Goal: Task Accomplishment & Management: Complete application form

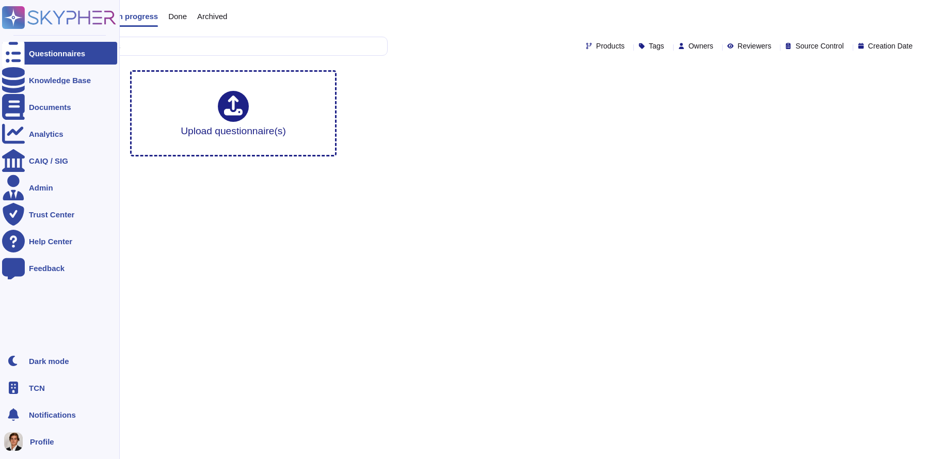
click at [32, 393] on div "TCN" at bounding box center [59, 387] width 115 height 23
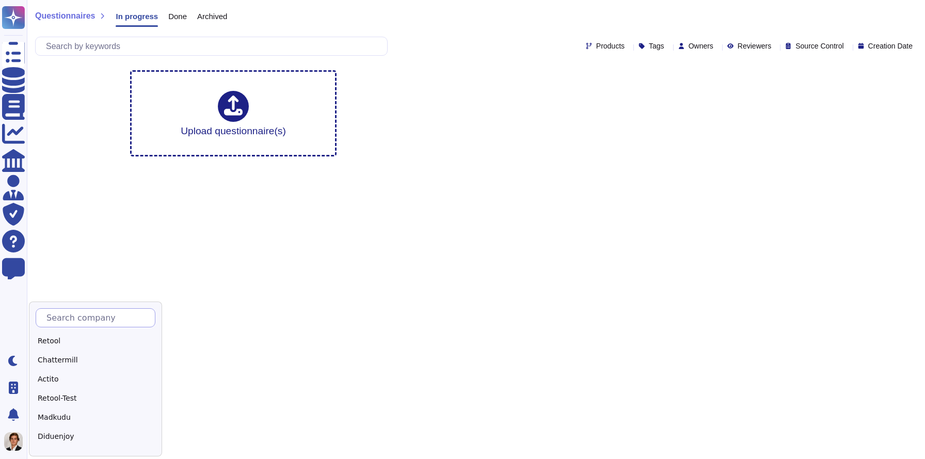
click at [88, 318] on input "text" at bounding box center [98, 318] width 114 height 18
type input "Skyph"
click at [61, 336] on div "Skypher" at bounding box center [100, 340] width 129 height 15
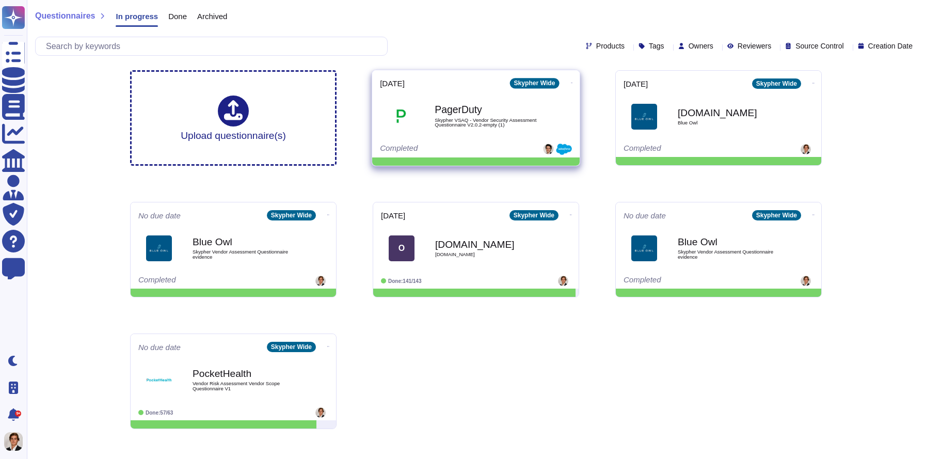
click at [571, 82] on icon at bounding box center [572, 83] width 2 height 3
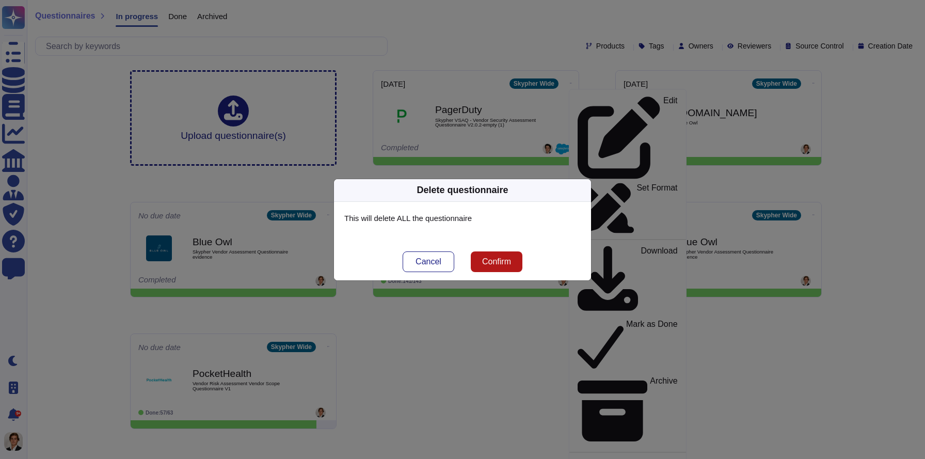
click at [487, 261] on span "Confirm" at bounding box center [496, 262] width 29 height 8
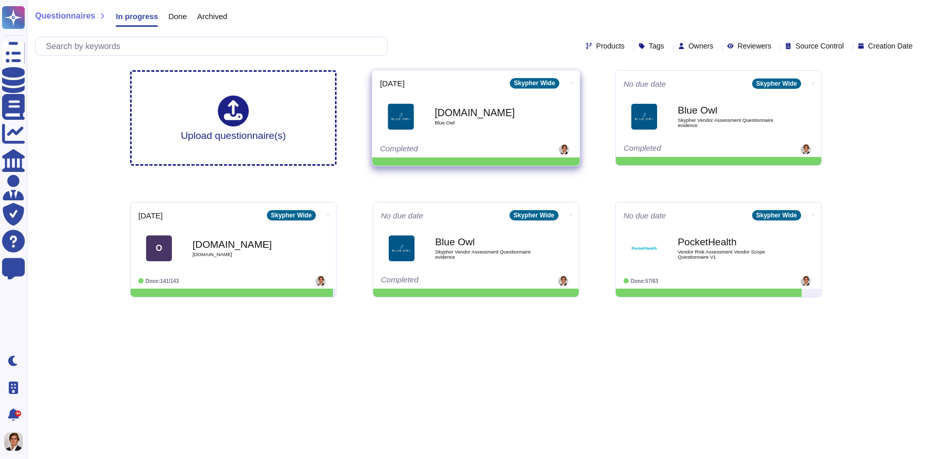
click at [571, 82] on icon at bounding box center [572, 83] width 2 height 3
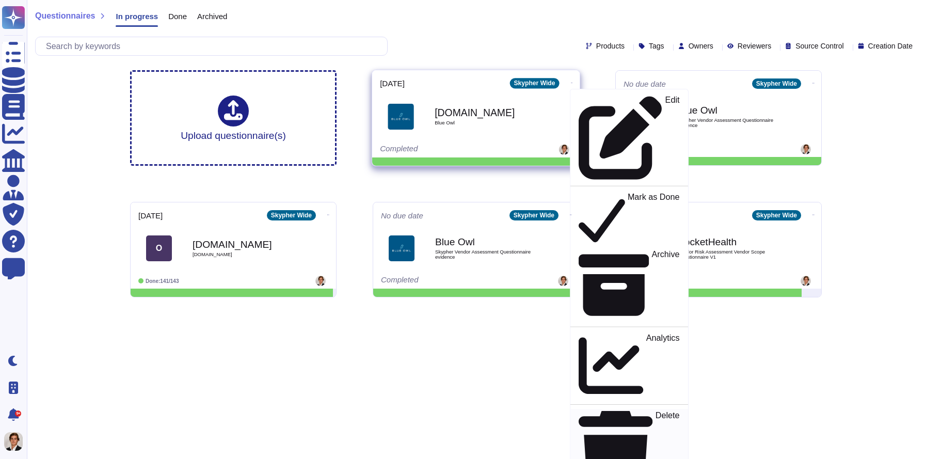
click at [578, 408] on icon at bounding box center [615, 451] width 74 height 87
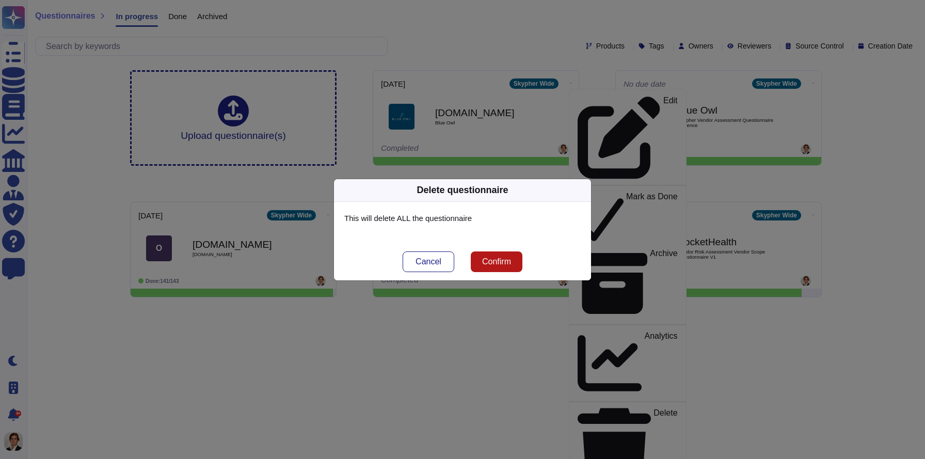
click at [490, 270] on button "Confirm" at bounding box center [497, 261] width 52 height 21
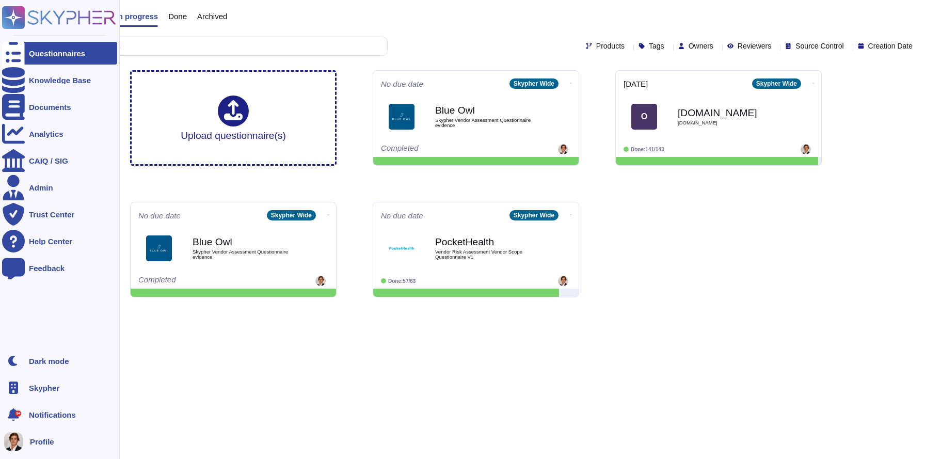
click at [38, 23] on icon at bounding box center [59, 17] width 114 height 23
click at [26, 20] on icon at bounding box center [59, 17] width 114 height 23
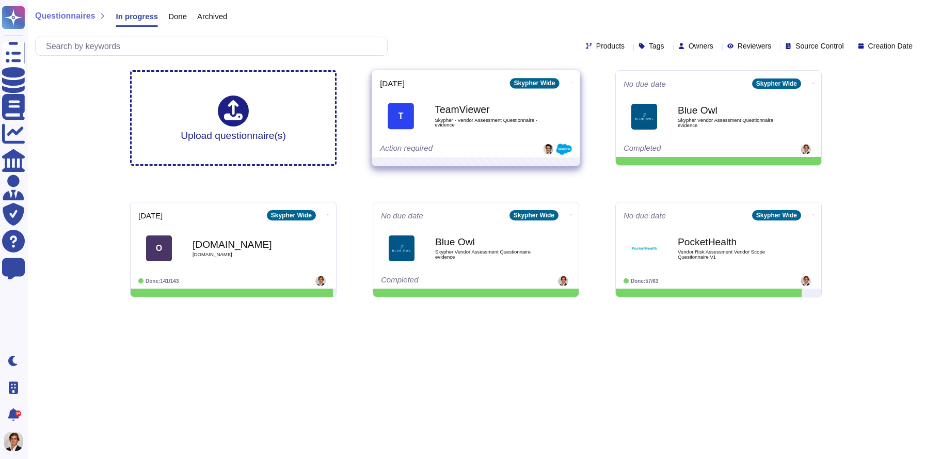
click at [571, 82] on icon at bounding box center [572, 83] width 2 height 3
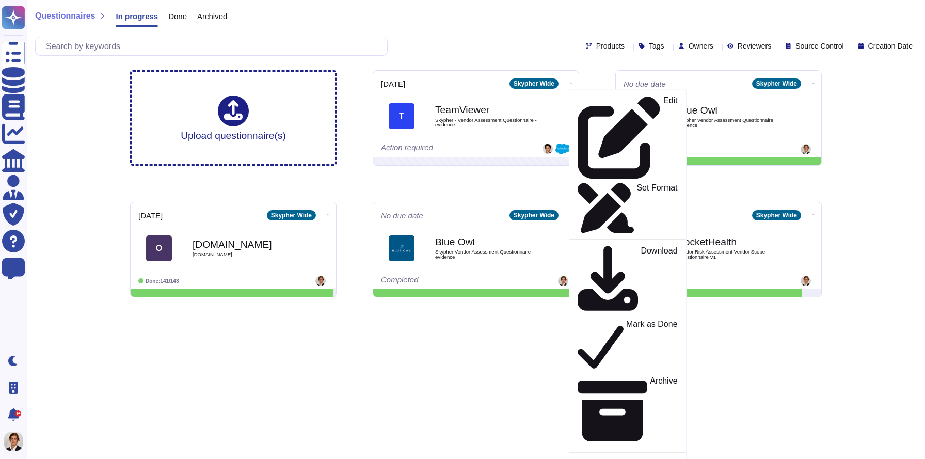
click at [473, 29] on div "Questionnaires In progress Done Archived Products Tags Owners Reviewers Source …" at bounding box center [476, 31] width 898 height 62
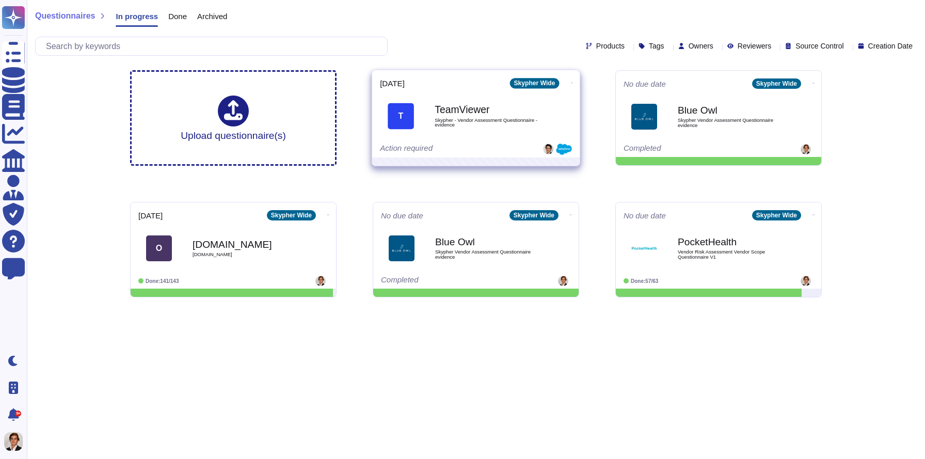
click at [438, 120] on span "Skypher - Vendor Assessment Questionnaire - evidence" at bounding box center [487, 122] width 104 height 10
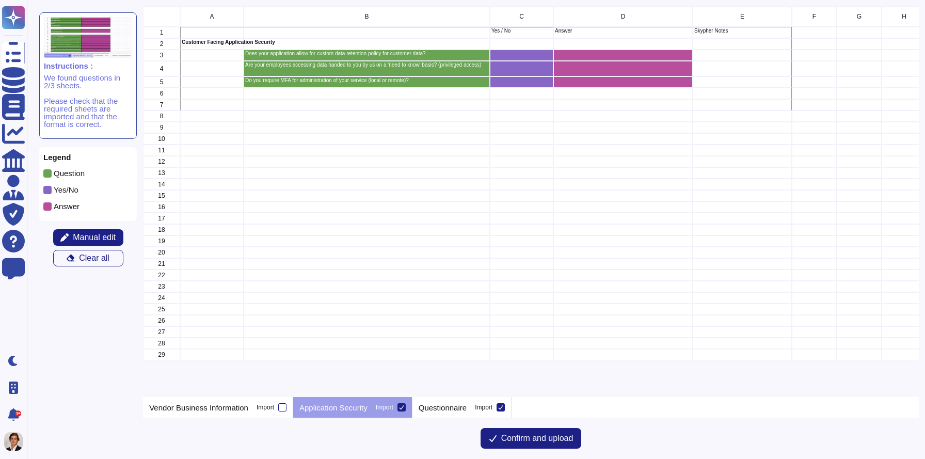
scroll to position [391, 775]
click at [459, 414] on div "Questionnaire Import" at bounding box center [461, 407] width 99 height 21
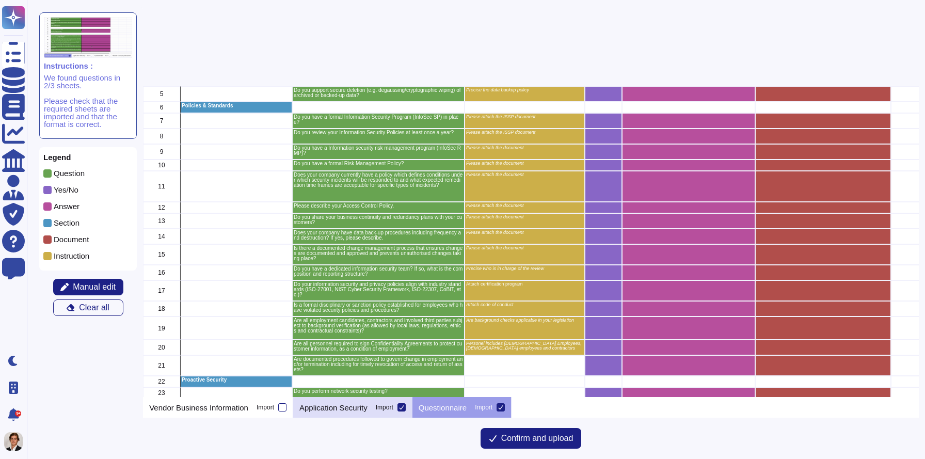
scroll to position [271, 0]
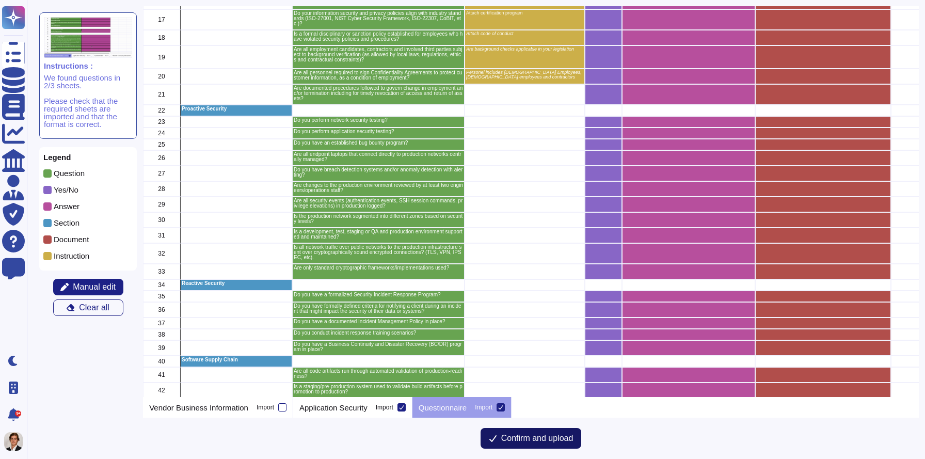
click at [513, 439] on span "Confirm and upload" at bounding box center [537, 438] width 72 height 8
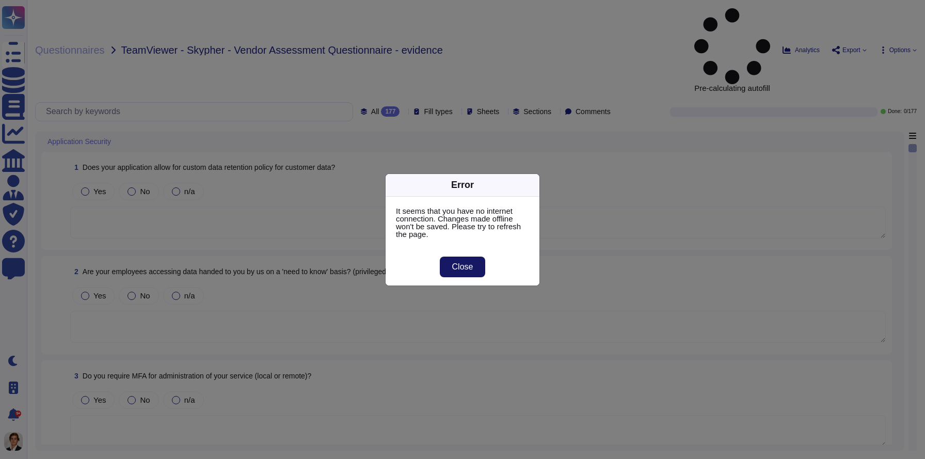
click at [466, 263] on span "Close" at bounding box center [462, 267] width 21 height 8
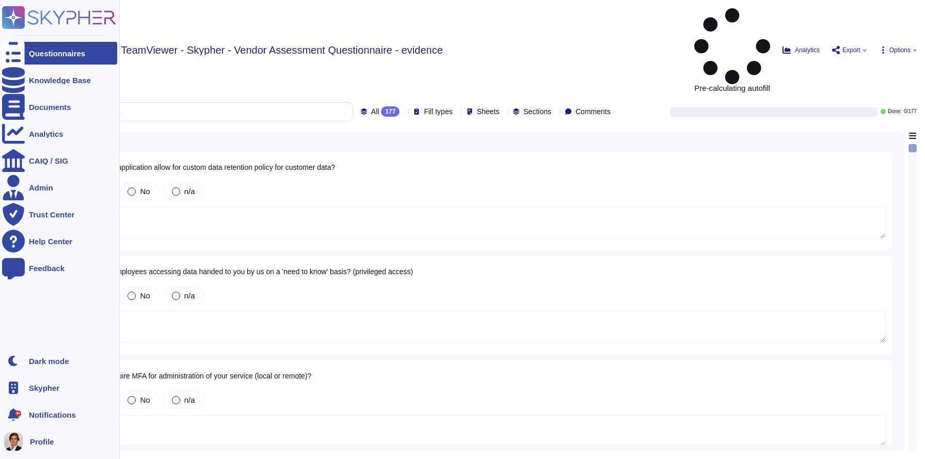
click at [24, 15] on rect at bounding box center [13, 17] width 23 height 23
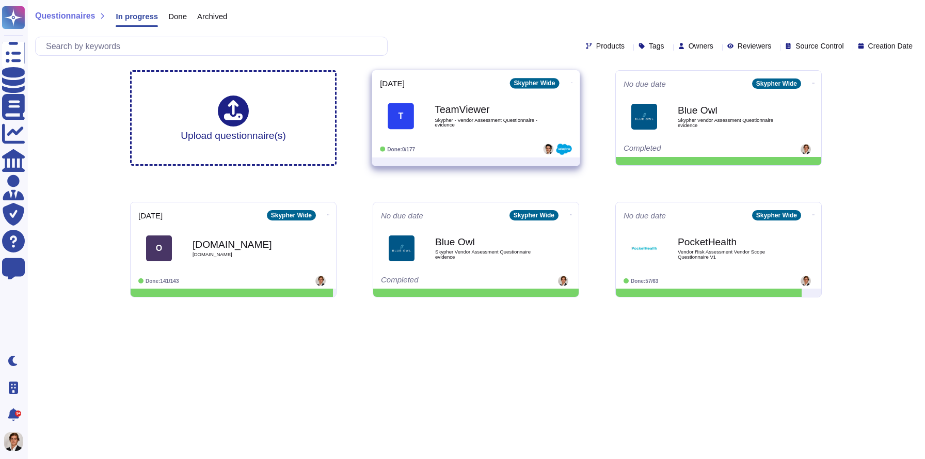
click at [468, 113] on b "TeamViewer" at bounding box center [487, 110] width 104 height 10
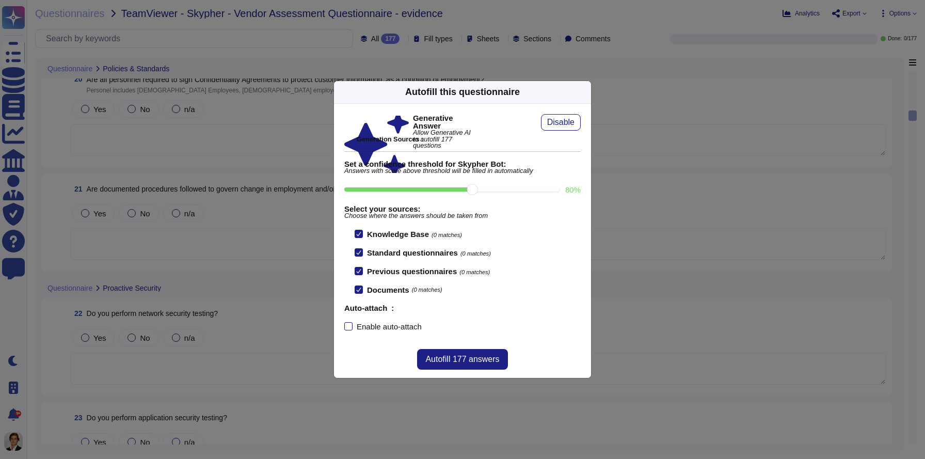
scroll to position [2009, 0]
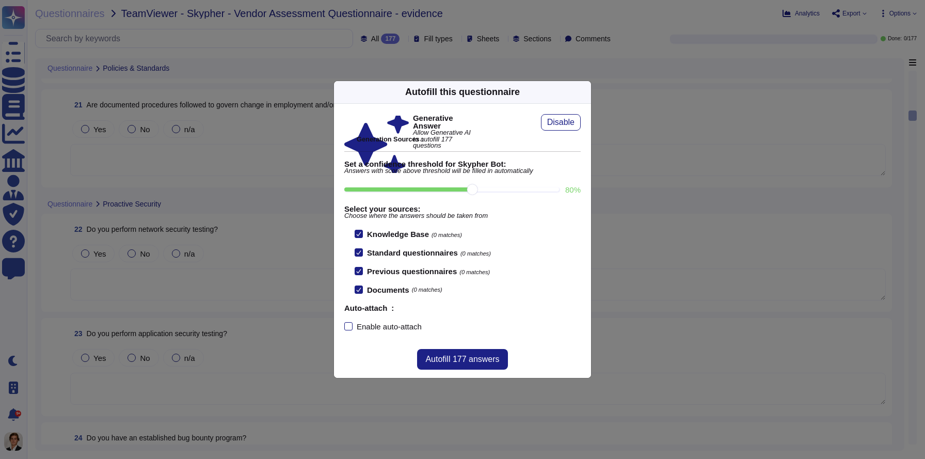
click at [723, 104] on div "Autofill this questionnaire Generative Answer Allow Generative AI to autofill 1…" at bounding box center [462, 229] width 925 height 459
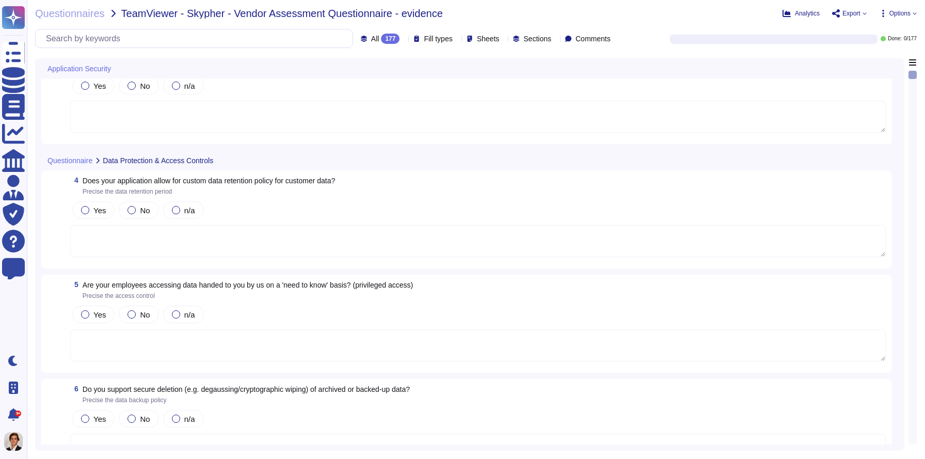
scroll to position [0, 0]
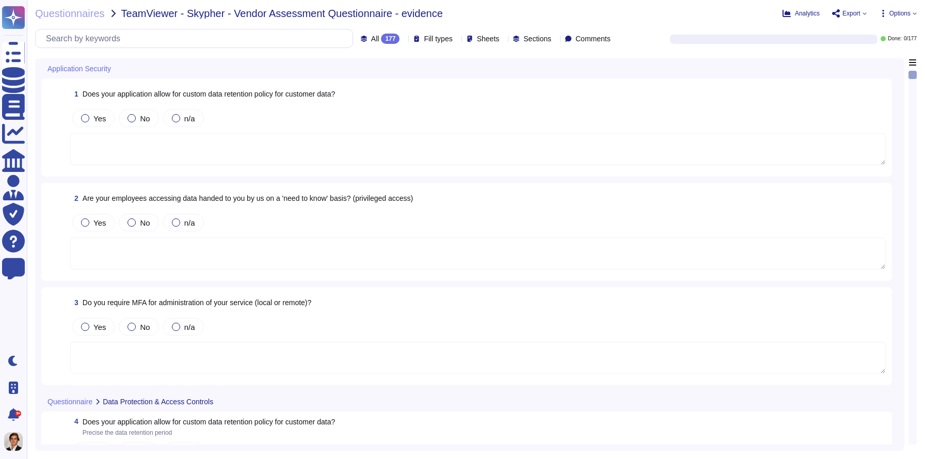
click at [719, 17] on div "Analytics Export Options" at bounding box center [800, 13] width 233 height 10
click at [857, 15] on span "Export" at bounding box center [851, 13] width 18 height 6
click at [908, 13] on span "Options" at bounding box center [899, 13] width 21 height 6
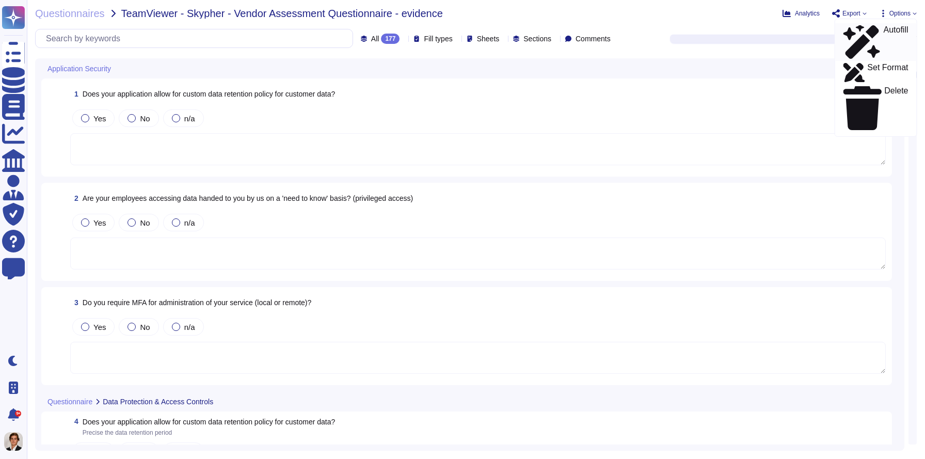
click at [883, 27] on p "Autofill" at bounding box center [895, 42] width 25 height 33
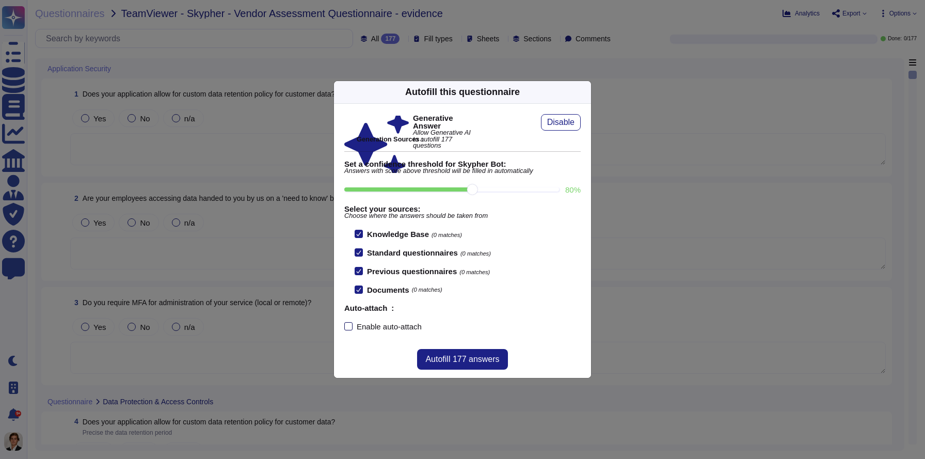
click at [379, 326] on div "Enable auto-attach" at bounding box center [389, 327] width 65 height 8
click at [0, 0] on input "Enable auto-attach" at bounding box center [0, 0] width 0 height 0
click at [387, 327] on div "Enable auto-attach" at bounding box center [389, 327] width 65 height 8
click at [0, 0] on input "Enable auto-attach" at bounding box center [0, 0] width 0 height 0
click at [453, 351] on button "Autofill 177 answers" at bounding box center [462, 359] width 90 height 21
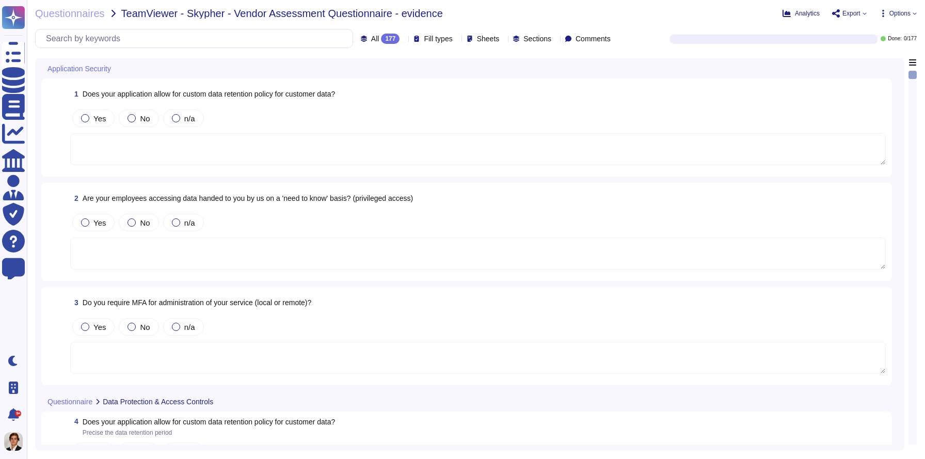
type textarea "Yes, our application allows for a custom data retention policy for customer dat…"
type textarea "Yes, our employees access data provided by you on a 'need to know' basis, in ac…"
type textarea "Yes, we require Multi-Factor Authentication (MFA) for the administration of our…"
type textarea "Yes, our application allows for a custom data retention policy for customer dat…"
type textarea "Yes, our employees access data provided by you on a 'need to know' basis, in ac…"
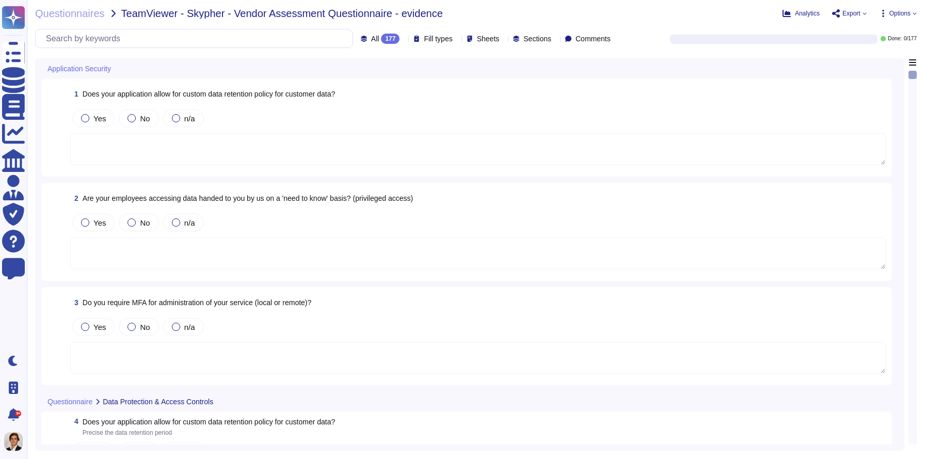
type textarea "Yes, we support secure deletion of archived or backed-up data through our Data …"
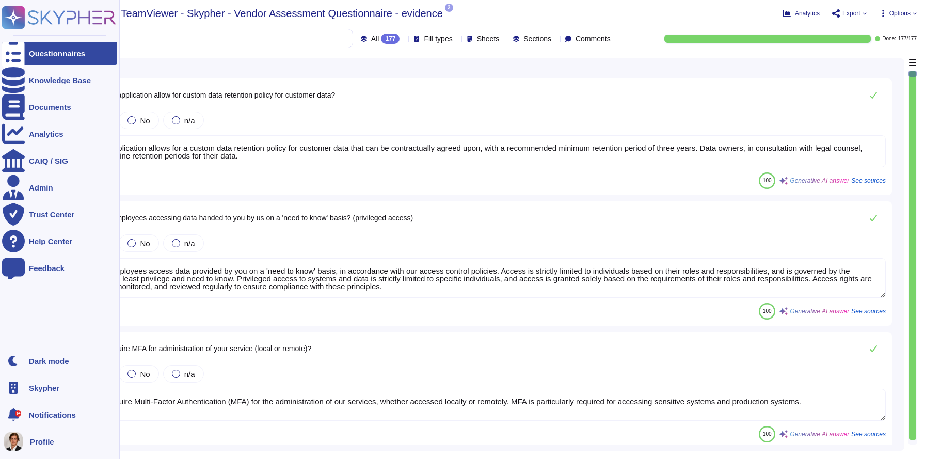
click at [20, 58] on div at bounding box center [13, 53] width 23 height 23
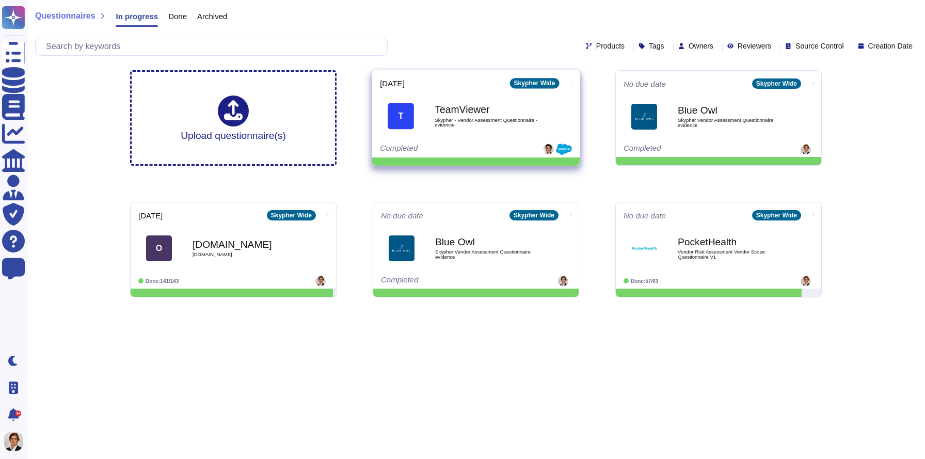
click at [570, 77] on span at bounding box center [572, 81] width 4 height 11
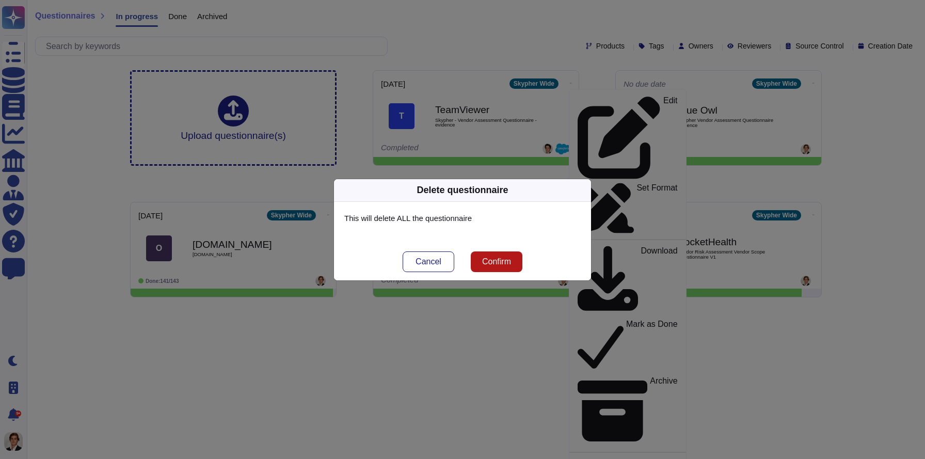
click at [488, 263] on span "Confirm" at bounding box center [496, 262] width 29 height 8
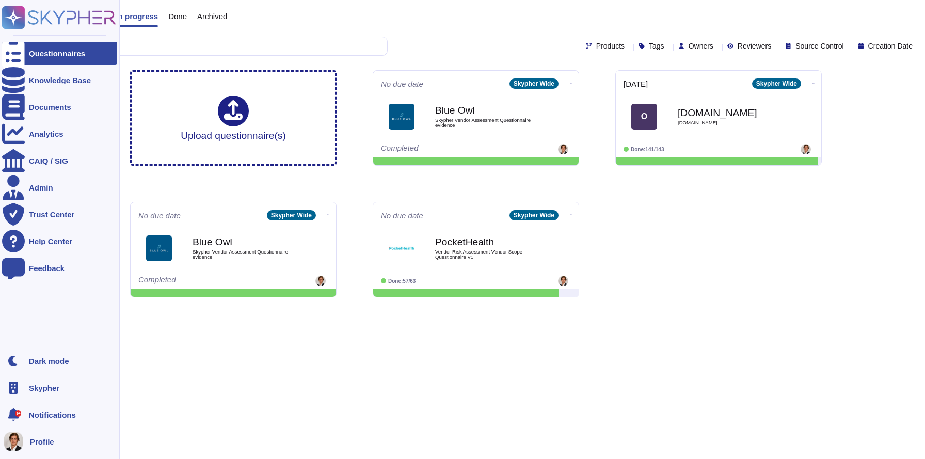
click at [18, 15] on rect at bounding box center [13, 17] width 23 height 23
click at [13, 20] on icon at bounding box center [14, 18] width 20 height 20
click at [24, 19] on rect at bounding box center [13, 17] width 23 height 23
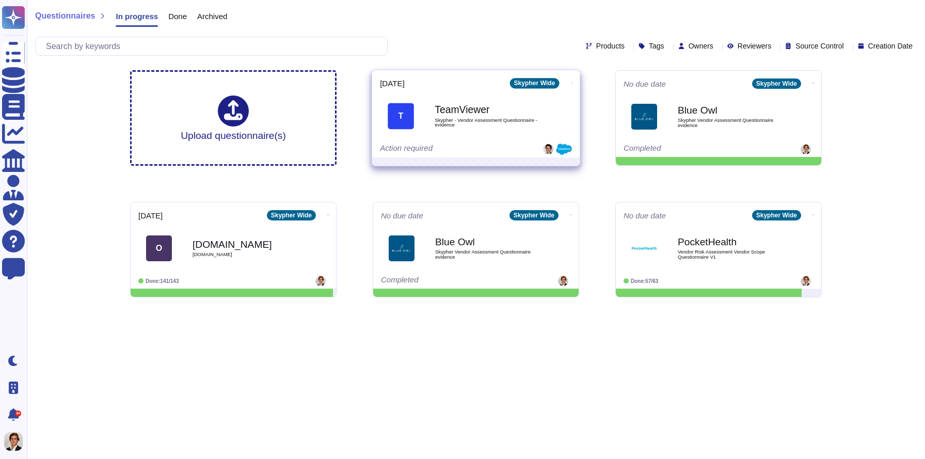
click at [452, 128] on div "TeamViewer Skypher - Vendor Assessment Questionnaire - evidence" at bounding box center [487, 116] width 104 height 42
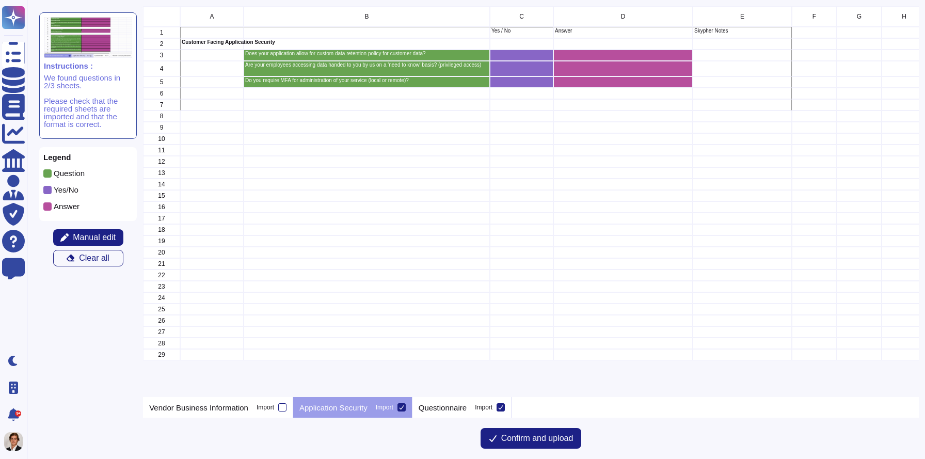
scroll to position [391, 775]
click at [449, 408] on p "Questionnaire" at bounding box center [443, 408] width 48 height 8
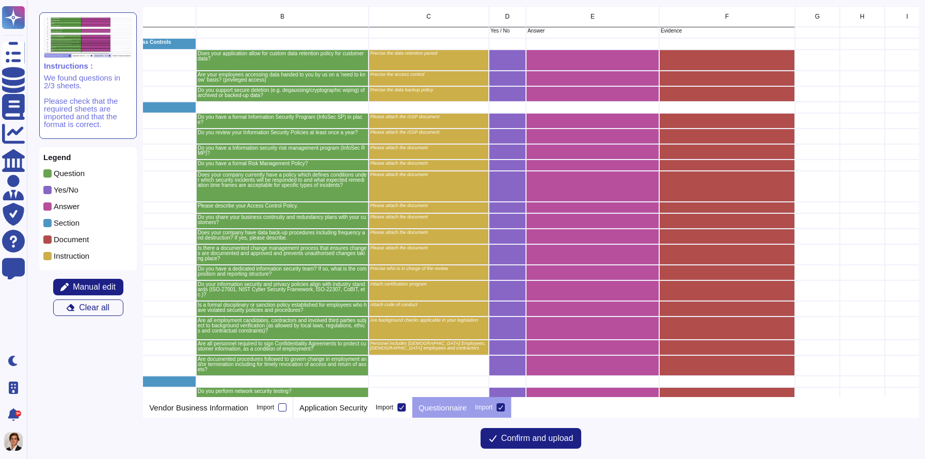
scroll to position [0, 112]
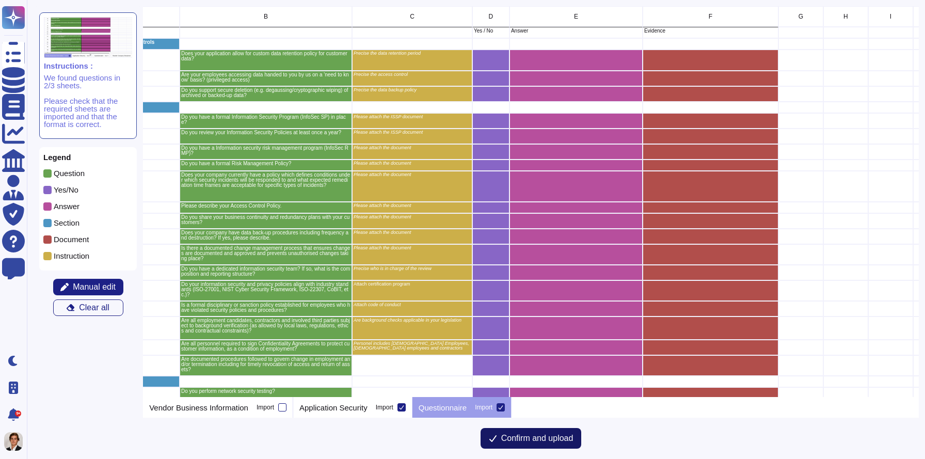
click at [546, 442] on span "Confirm and upload" at bounding box center [537, 438] width 72 height 8
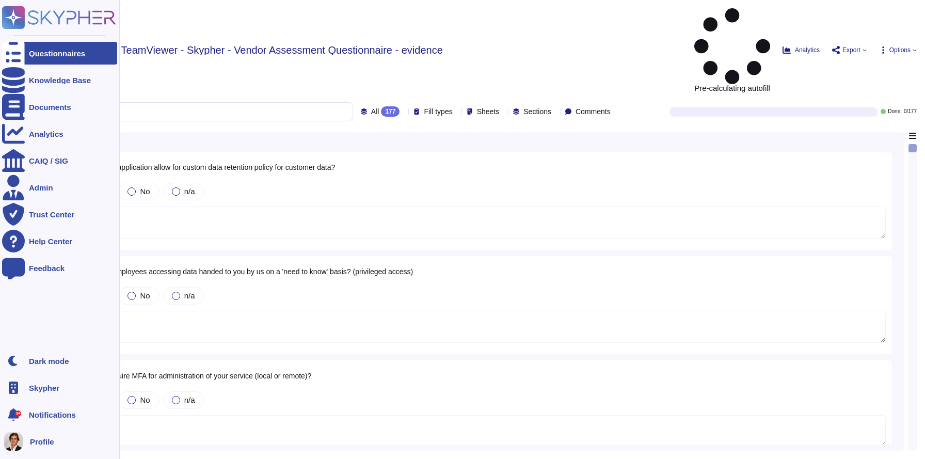
click at [19, 52] on div at bounding box center [13, 53] width 23 height 23
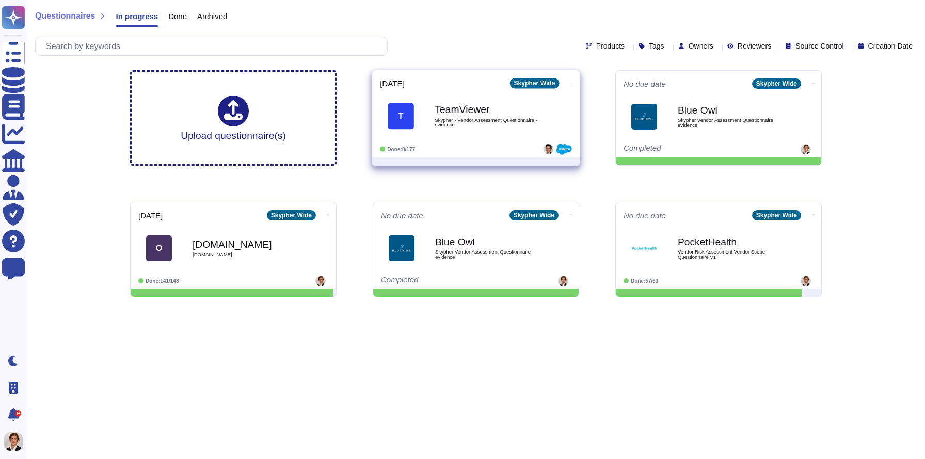
click at [480, 116] on div "TeamViewer Skypher - Vendor Assessment Questionnaire - evidence" at bounding box center [487, 116] width 104 height 42
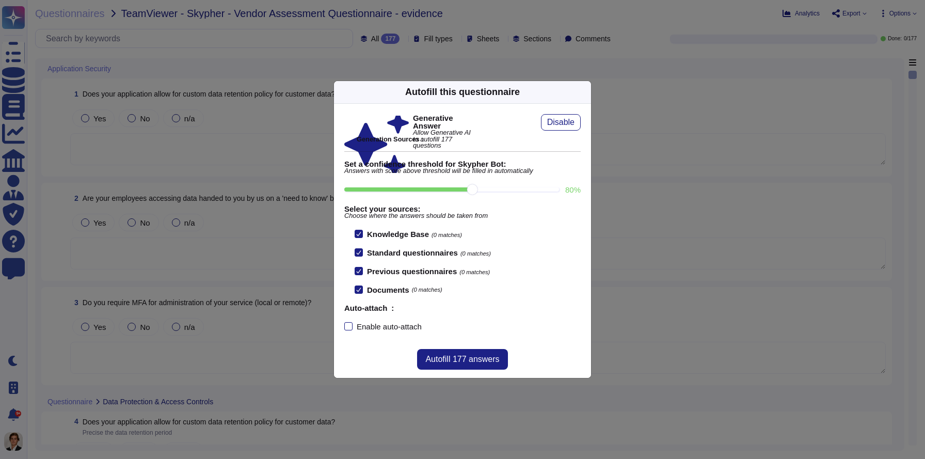
click at [585, 91] on div "Autofill this questionnaire" at bounding box center [462, 92] width 257 height 23
click at [585, 92] on icon at bounding box center [585, 92] width 0 height 0
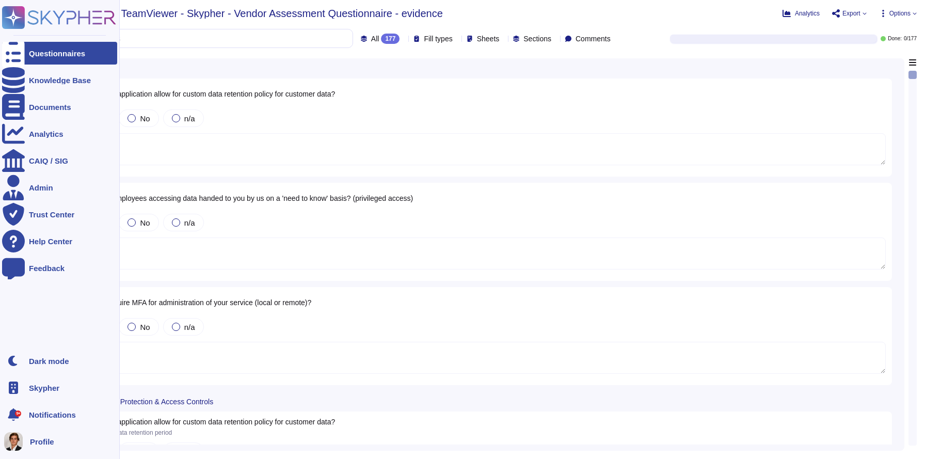
click at [12, 57] on icon at bounding box center [13, 53] width 23 height 30
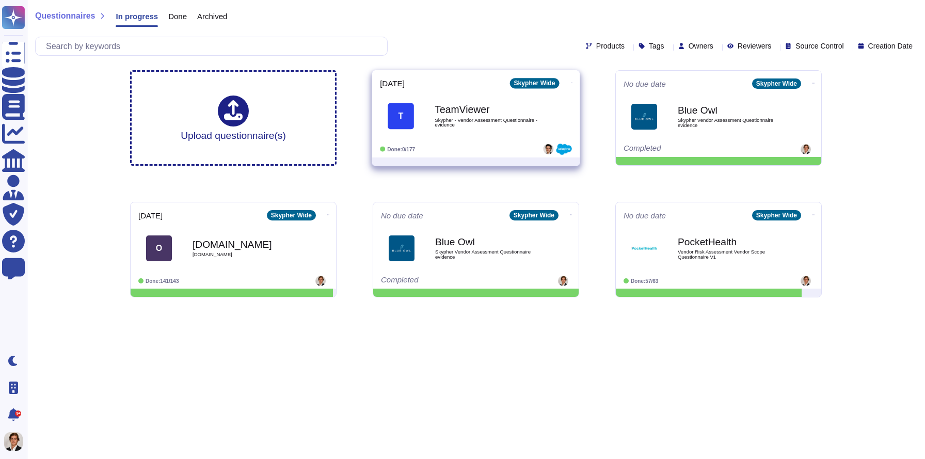
click at [571, 82] on icon at bounding box center [572, 83] width 2 height 3
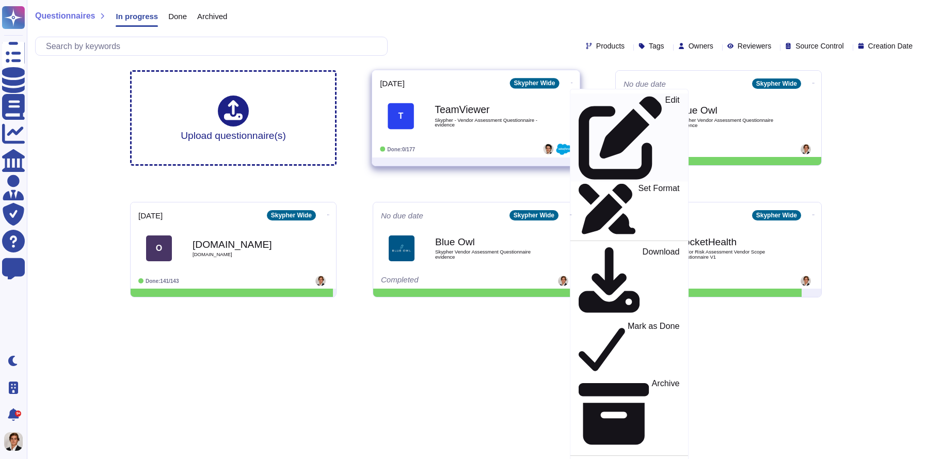
click at [665, 97] on p "Edit" at bounding box center [672, 138] width 14 height 84
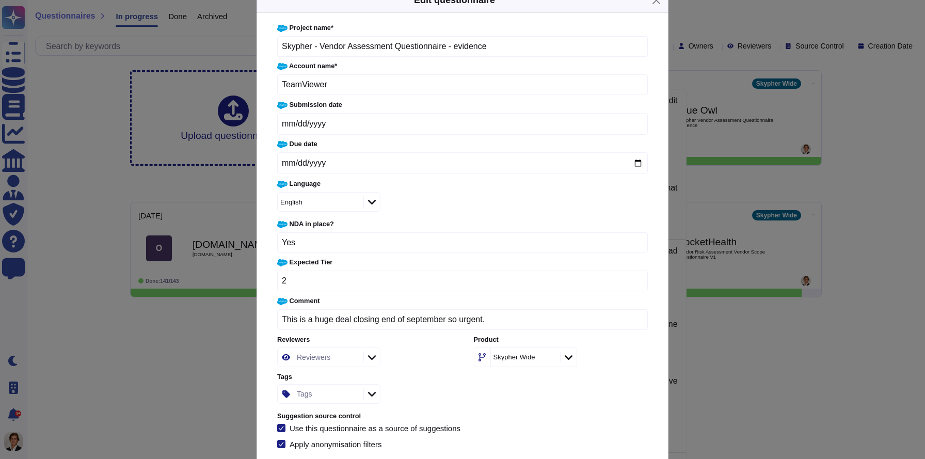
scroll to position [10, 0]
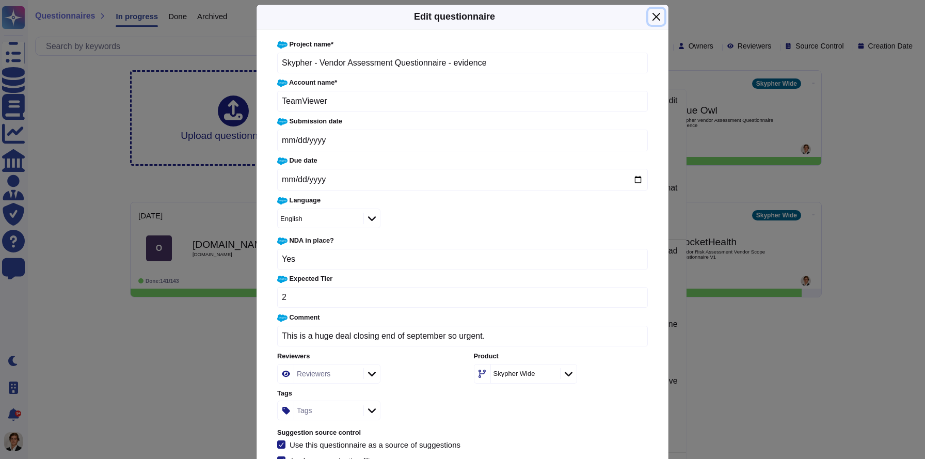
click at [658, 15] on button "Close" at bounding box center [656, 17] width 16 height 16
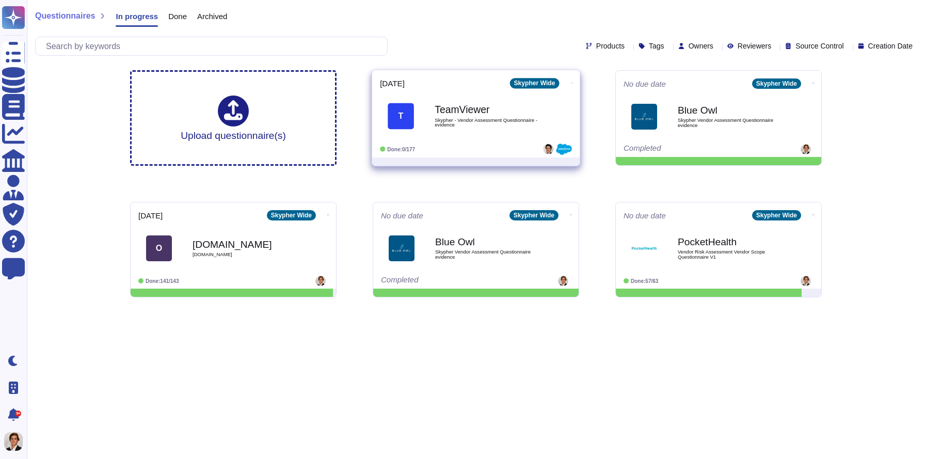
click at [472, 133] on div "TeamViewer Skypher - Vendor Assessment Questionnaire - evidence" at bounding box center [487, 116] width 104 height 42
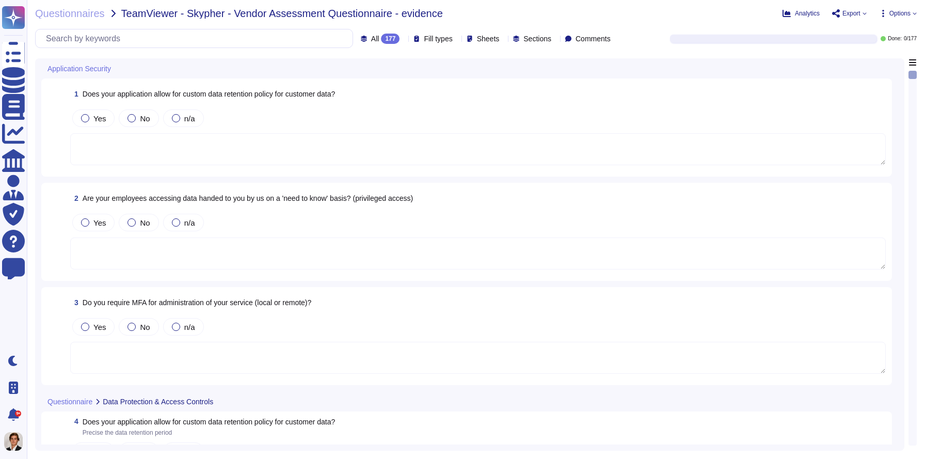
click at [897, 15] on span "Options" at bounding box center [899, 13] width 21 height 6
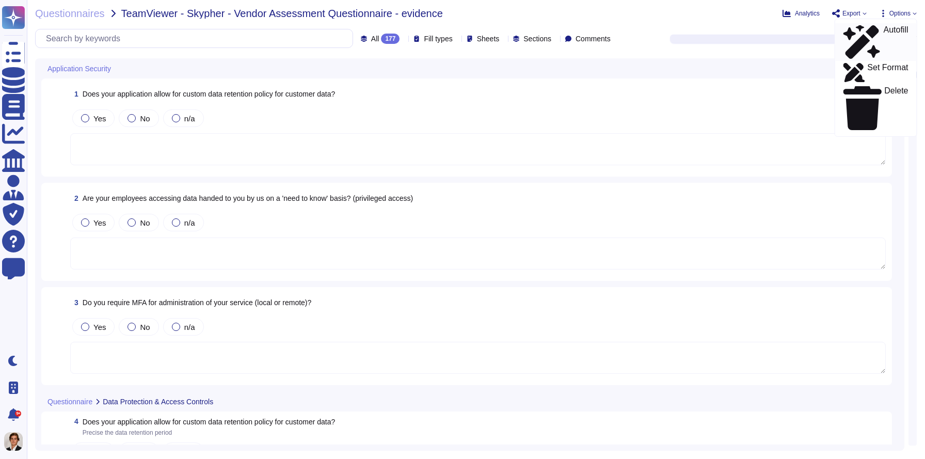
click at [883, 29] on p "Autofill" at bounding box center [895, 42] width 25 height 33
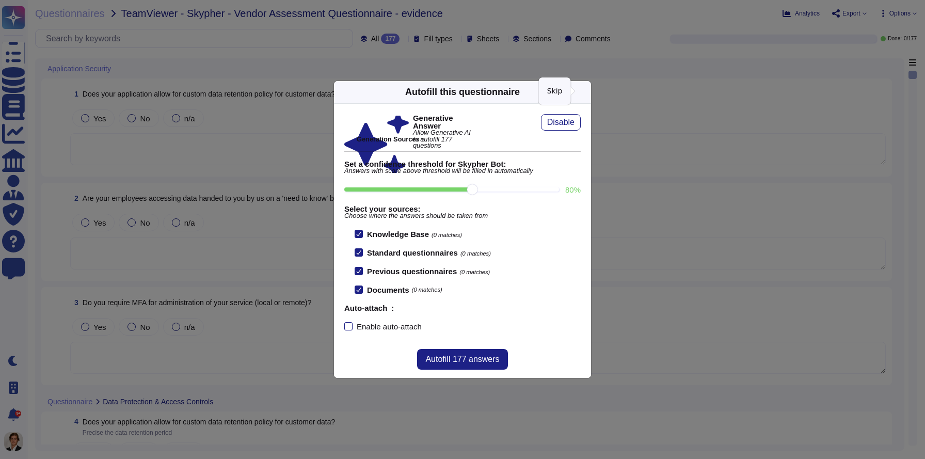
click at [585, 125] on icon at bounding box center [684, 224] width 198 height 198
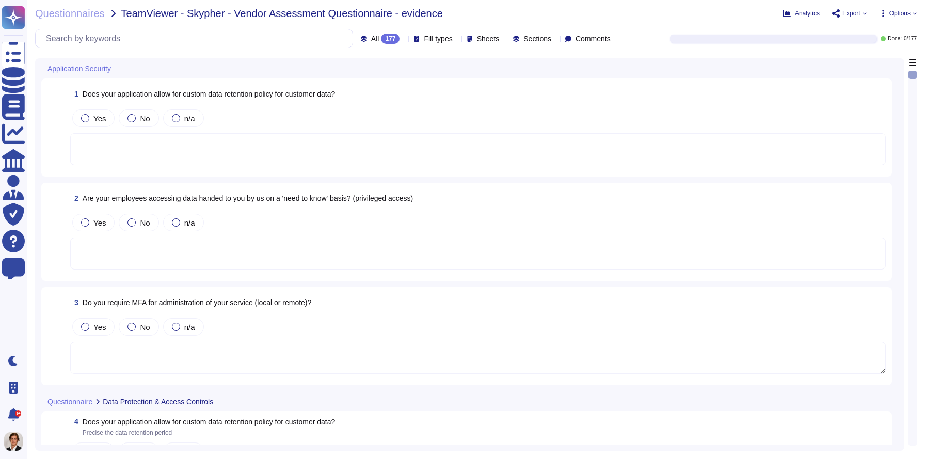
click at [899, 11] on span "Options" at bounding box center [899, 13] width 21 height 6
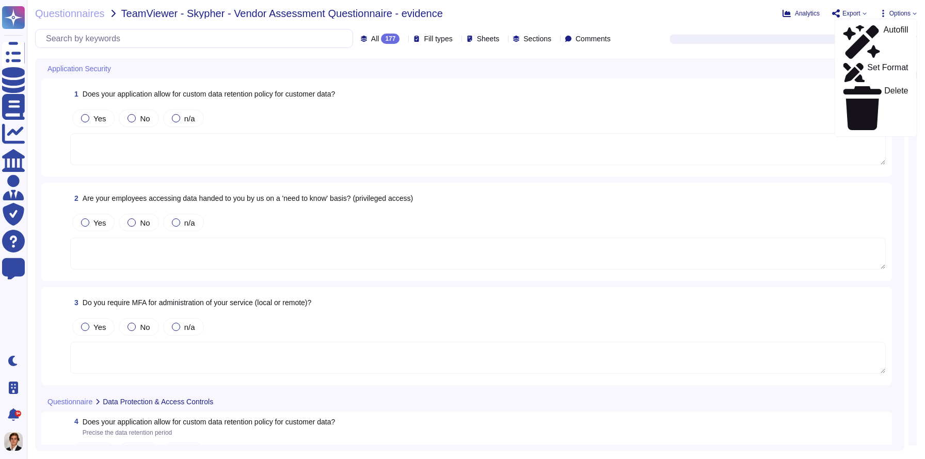
click at [136, 153] on textarea at bounding box center [477, 149] width 815 height 32
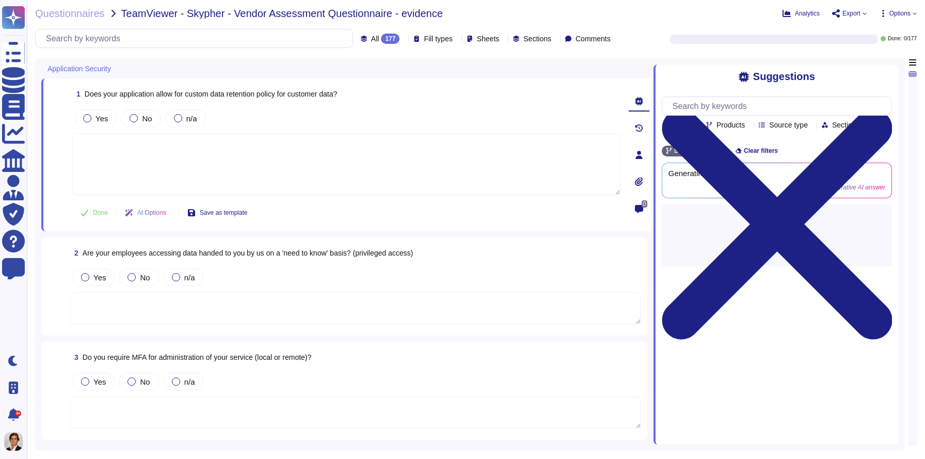
click at [81, 107] on div "1 Does your application allow for custom data retention policy for customer dat…" at bounding box center [335, 155] width 571 height 140
click at [89, 118] on div at bounding box center [87, 118] width 8 height 8
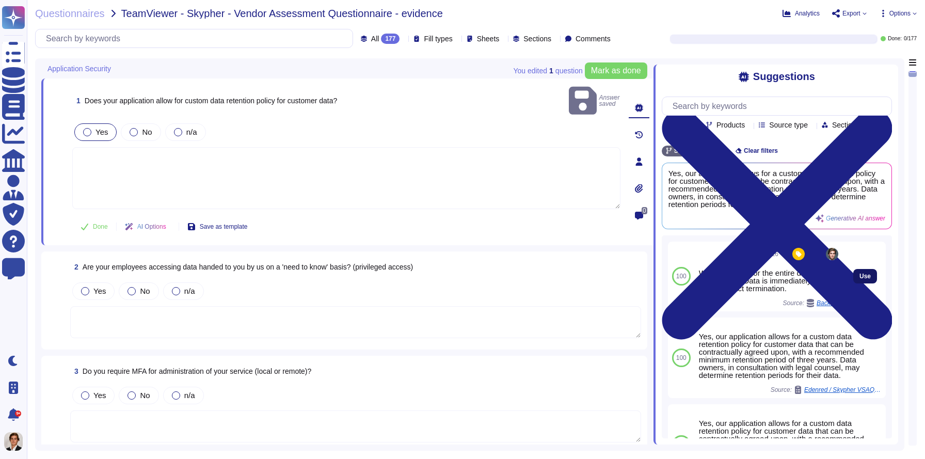
click at [870, 278] on span "Use" at bounding box center [864, 276] width 11 height 6
type textarea "We retain data for the entire duration of the contract. Data is immediately del…"
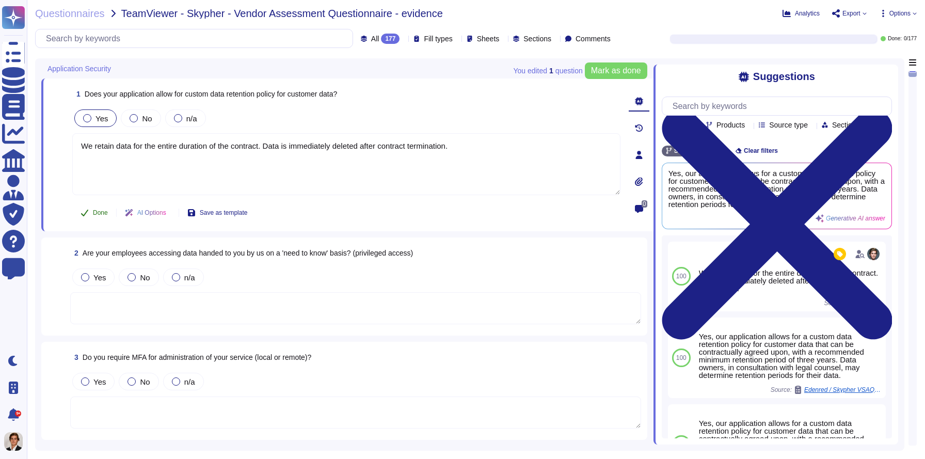
click at [88, 215] on icon at bounding box center [85, 212] width 8 height 8
click at [857, 14] on span "Export" at bounding box center [851, 13] width 18 height 6
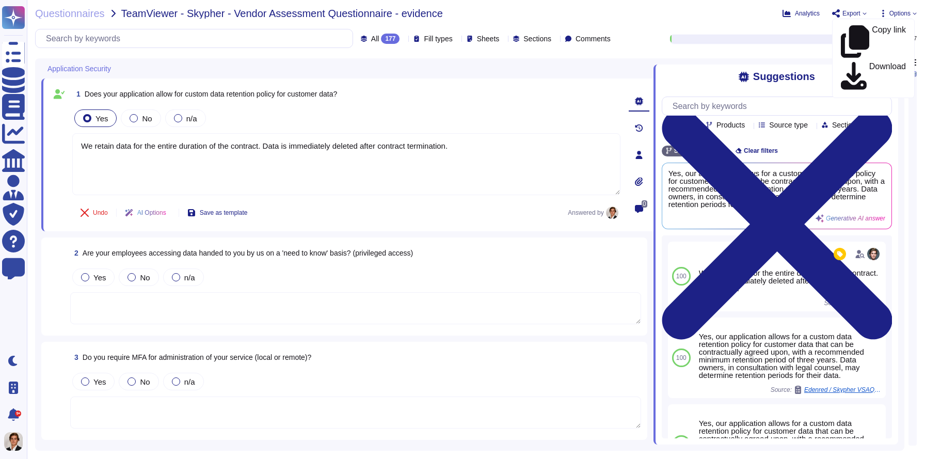
click at [898, 10] on span "Options" at bounding box center [899, 13] width 21 height 6
click at [883, 26] on p "Autofill" at bounding box center [895, 42] width 25 height 33
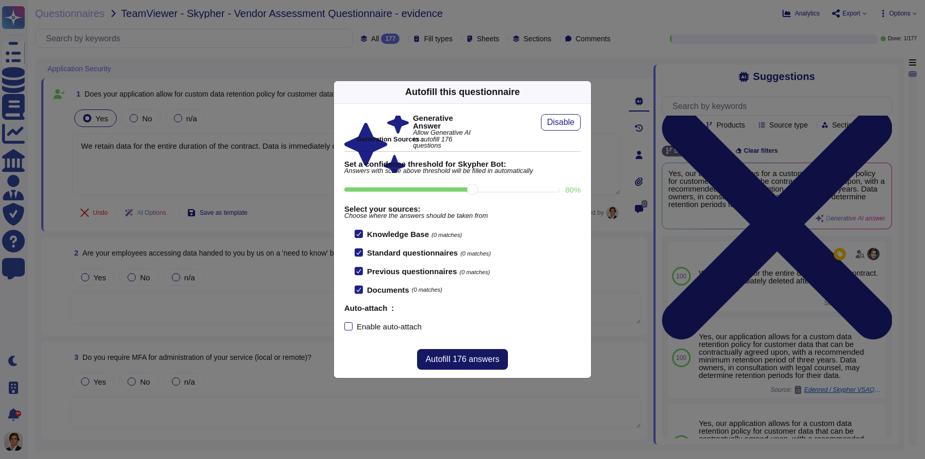
click at [431, 366] on button "Autofill 176 answers" at bounding box center [462, 359] width 90 height 21
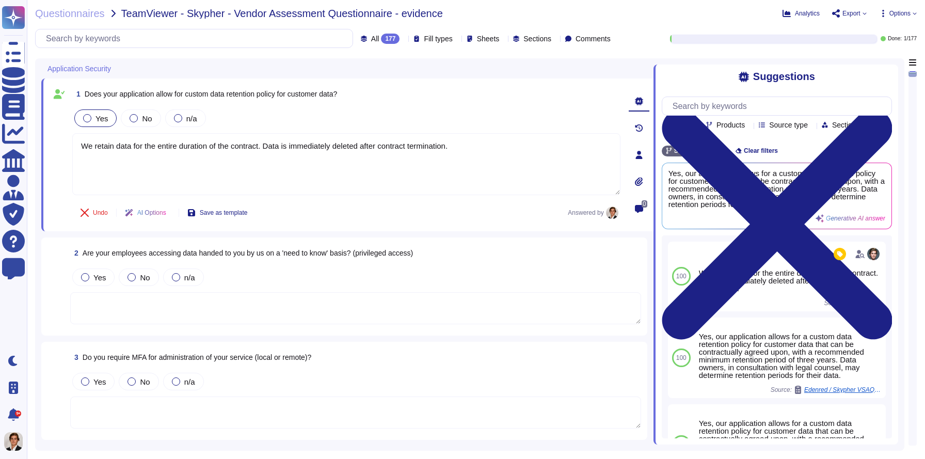
type textarea "Yes, our employees access data provided by you on a 'need to know' basis, in ac…"
type textarea "Yes, we require Multi-Factor Authentication (MFA) for the administration of our…"
type textarea "Yes, our application allows for a custom data retention policy for customer dat…"
type textarea "Yes, our employees access data provided by you on a 'need to know' basis, in ac…"
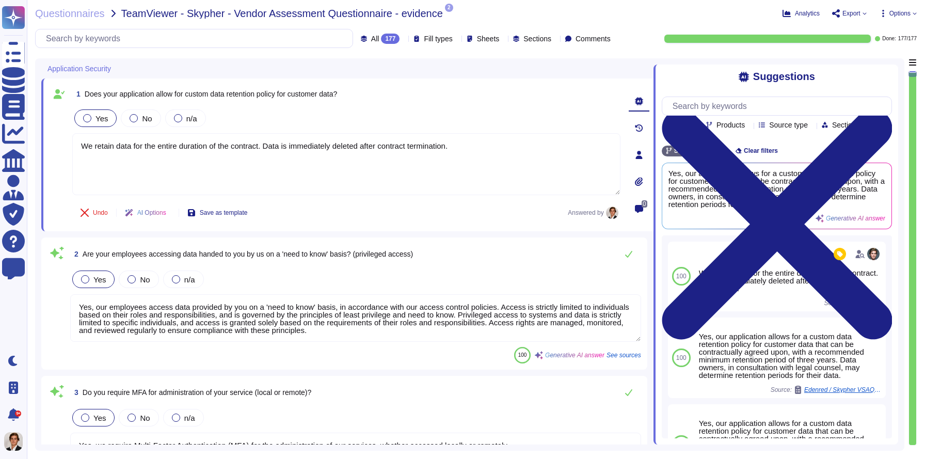
click at [447, 14] on icon at bounding box center [447, 14] width 0 height 0
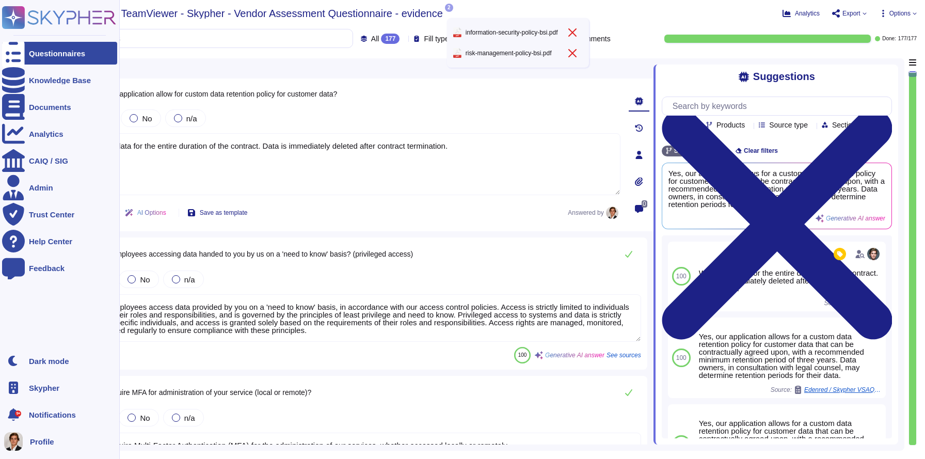
click at [14, 55] on icon at bounding box center [13, 53] width 23 height 30
